Goal: Find specific fact

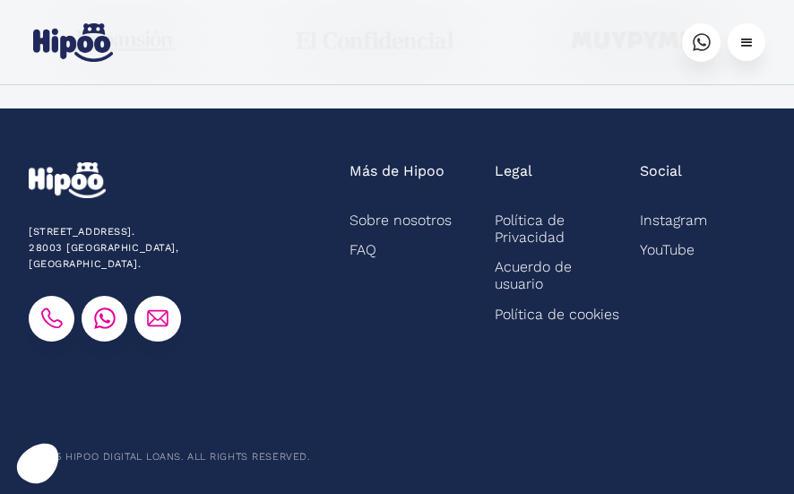
scroll to position [5562, 0]
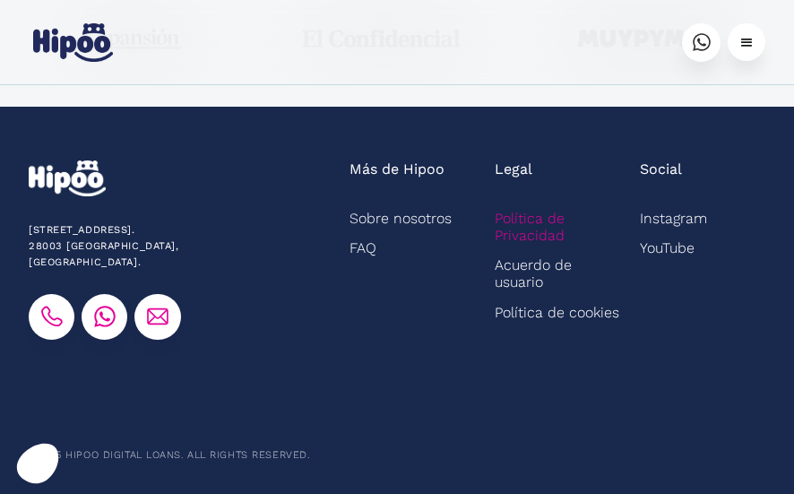
click at [529, 220] on link "Política de Privacidad" at bounding box center [557, 226] width 125 height 47
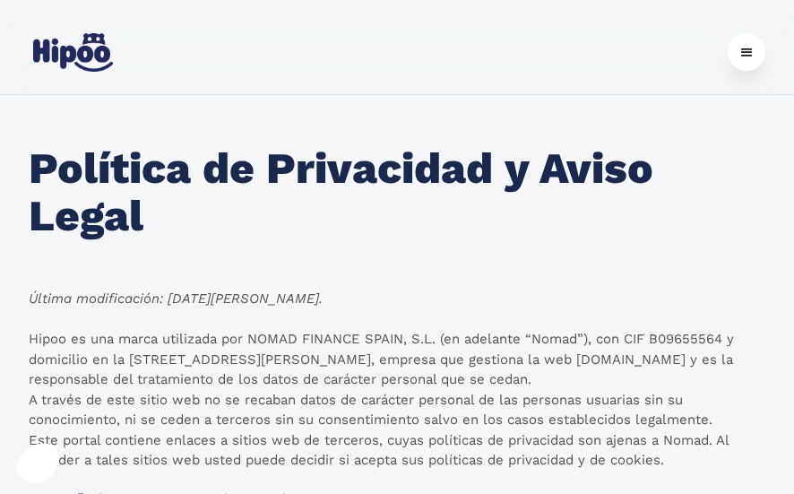
scroll to position [90, 0]
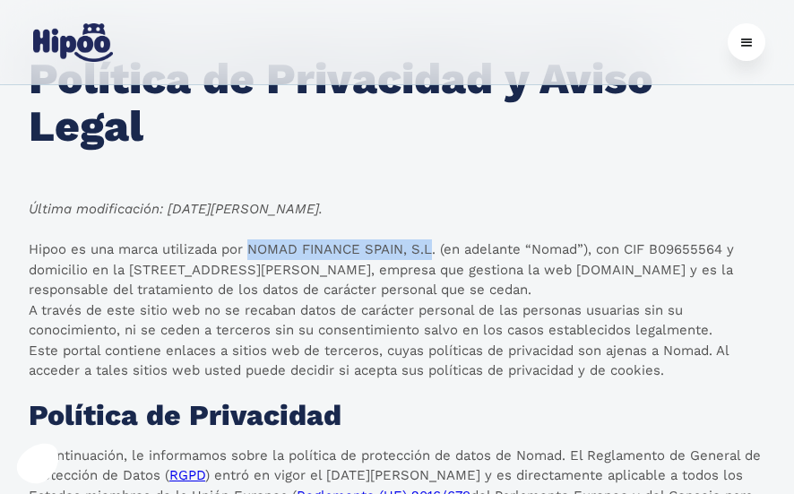
drag, startPoint x: 436, startPoint y: 250, endPoint x: 260, endPoint y: 250, distance: 176.5
click at [255, 248] on p "Hipoo es una marca utilizada por NOMAD FINANCE SPAIN, S.L. (en adelante “Nomad”…" at bounding box center [397, 310] width 737 height 142
copy p "NOMAD FINANCE SPAIN, S.L"
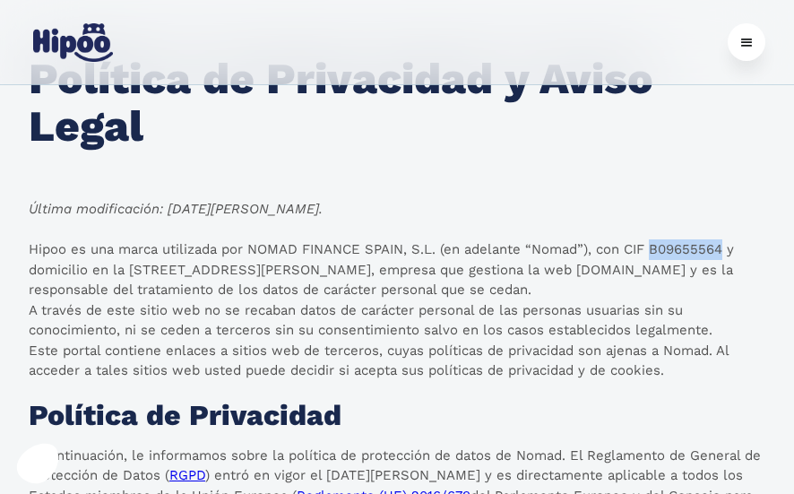
drag, startPoint x: 729, startPoint y: 246, endPoint x: 654, endPoint y: 247, distance: 75.3
click at [654, 247] on p "Hipoo es una marca utilizada por NOMAD FINANCE SPAIN, S.L. (en adelante “Nomad”…" at bounding box center [397, 310] width 737 height 142
copy p "B09655564"
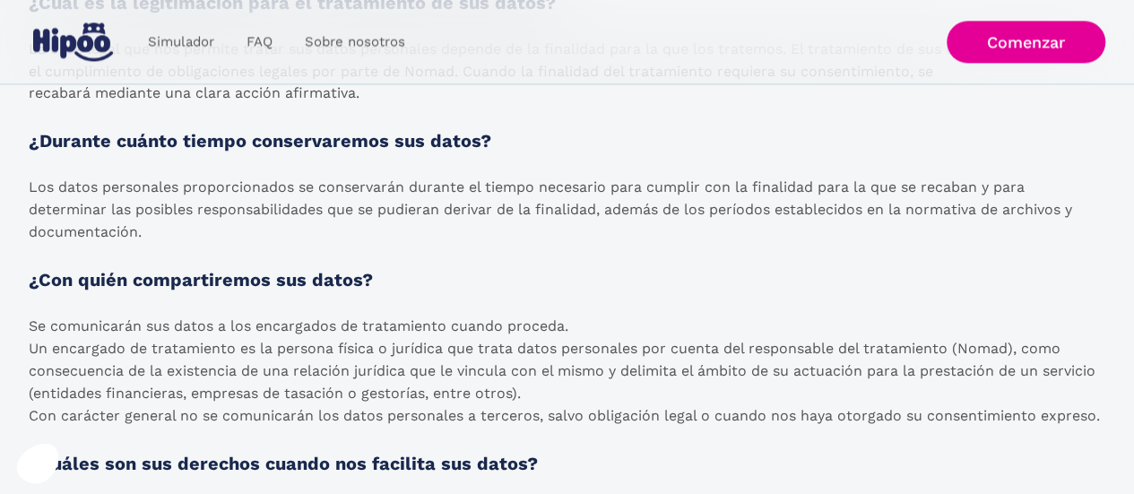
scroll to position [1344, 0]
